Goal: Browse casually: Explore the website without a specific task or goal

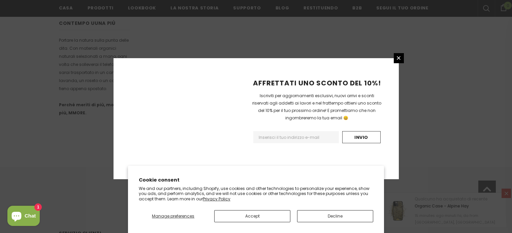
scroll to position [457, 0]
